Goal: Navigation & Orientation: Go to known website

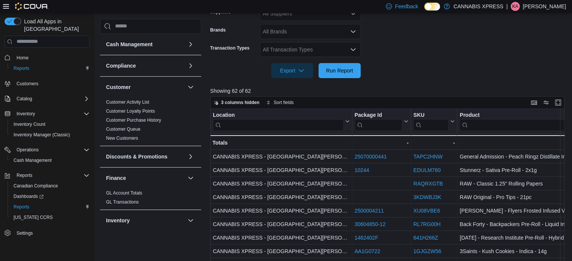
scroll to position [25, 0]
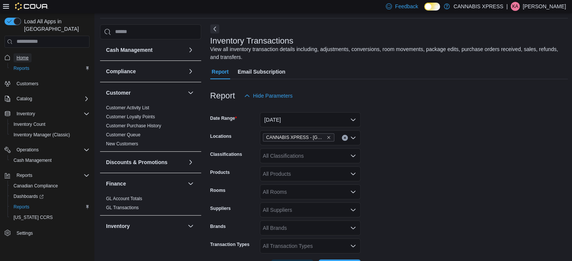
click at [23, 55] on span "Home" at bounding box center [23, 58] width 12 height 6
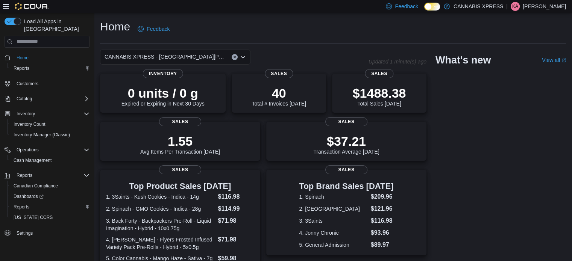
click at [524, 5] on p "[PERSON_NAME]" at bounding box center [543, 6] width 43 height 9
